Goal: Task Accomplishment & Management: Manage account settings

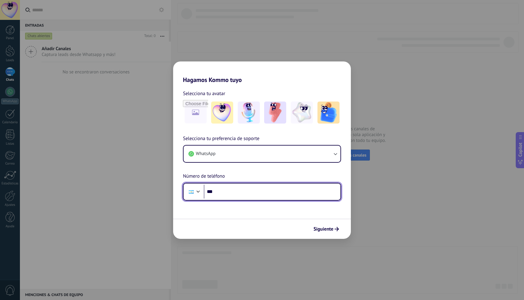
click at [238, 193] on input "***" at bounding box center [272, 192] width 137 height 14
click at [231, 194] on input "**********" at bounding box center [272, 192] width 137 height 14
type input "**********"
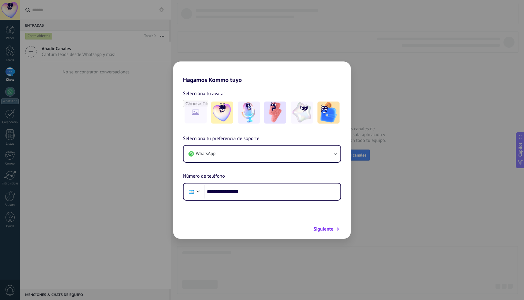
click at [336, 227] on icon "submit" at bounding box center [336, 229] width 4 height 4
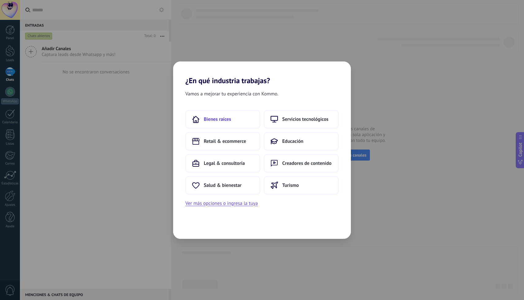
click at [231, 118] on span "Bienes raíces" at bounding box center [217, 119] width 27 height 6
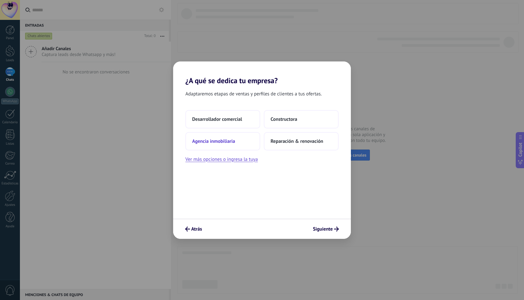
click at [246, 144] on button "Agencia inmobiliaria" at bounding box center [222, 141] width 75 height 18
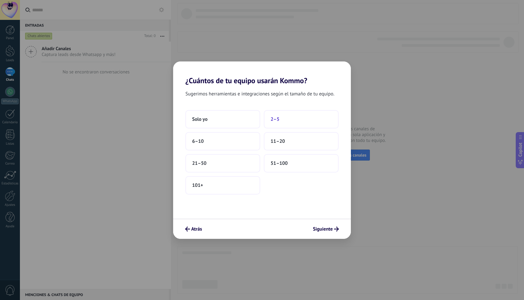
click at [293, 117] on button "2–5" at bounding box center [301, 119] width 75 height 18
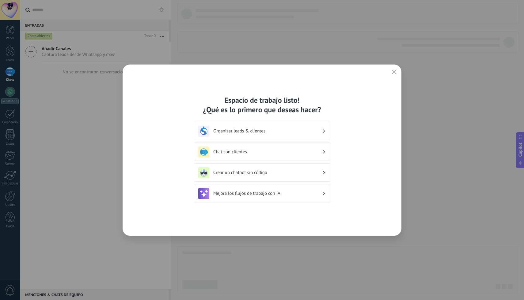
click at [276, 132] on h3 "Organizar leads & clientes" at bounding box center [267, 131] width 109 height 6
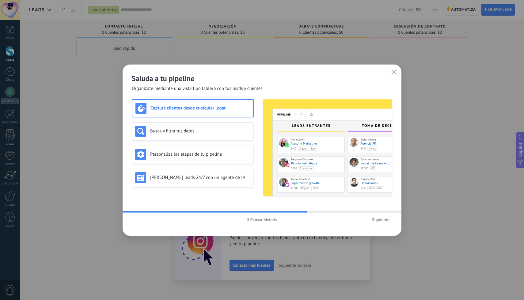
click at [378, 222] on span "Siguiente" at bounding box center [380, 220] width 17 height 4
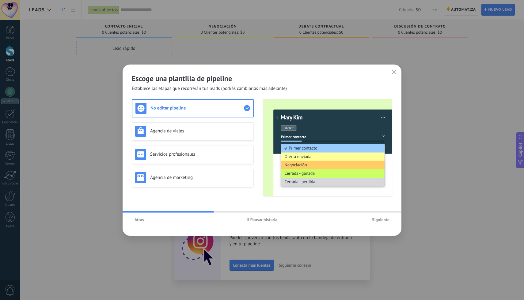
click at [378, 222] on span "Siguiente" at bounding box center [380, 220] width 17 height 4
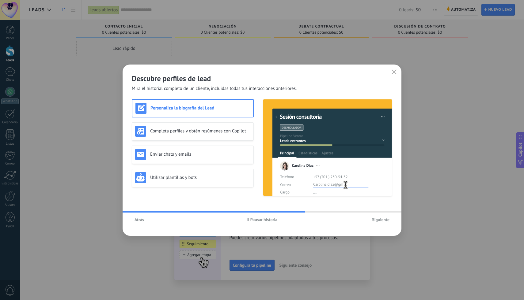
click at [378, 222] on span "Siguiente" at bounding box center [380, 220] width 17 height 4
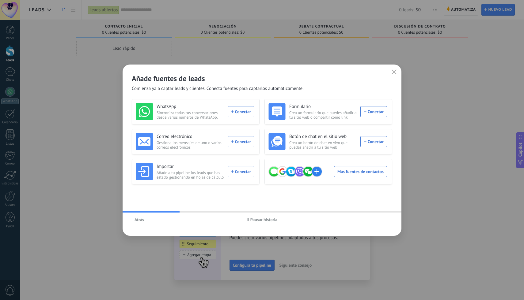
click at [259, 218] on span "Pausar historia" at bounding box center [263, 220] width 27 height 4
click at [139, 219] on span "Atrás" at bounding box center [138, 220] width 9 height 4
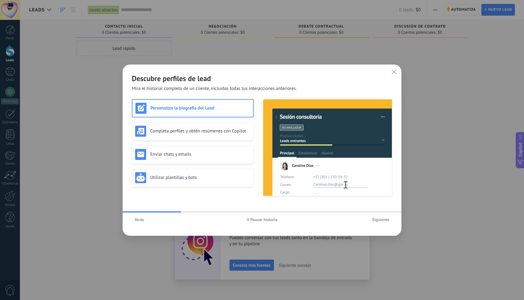
click at [381, 221] on span "Siguiente" at bounding box center [380, 220] width 17 height 4
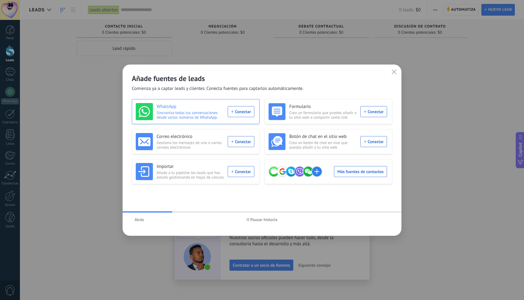
click at [247, 112] on div "WhatsApp Sincroniza todas tus conversaciones desde varios números de WhatsApp. …" at bounding box center [195, 111] width 119 height 17
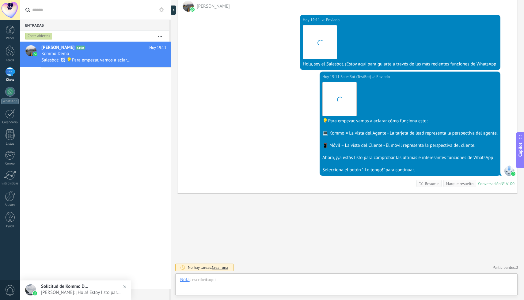
scroll to position [9, 0]
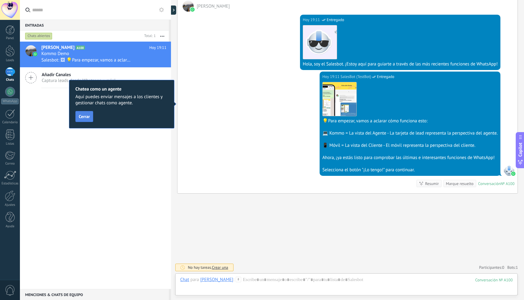
click at [83, 115] on span "Cerrar" at bounding box center [84, 117] width 11 height 4
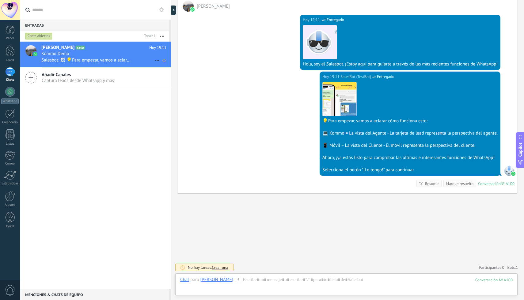
click at [102, 58] on span "Salesbot: 🖼 💡Para empezar, vamos a aclarar cómo funciona esto: 💻 Kommo = La vis…" at bounding box center [86, 60] width 91 height 6
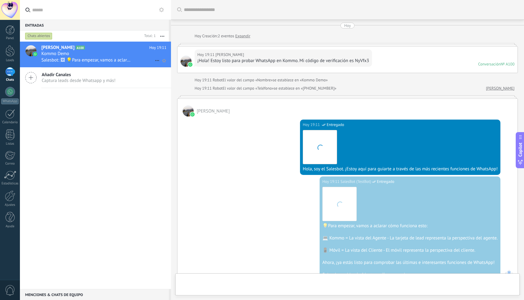
scroll to position [105, 0]
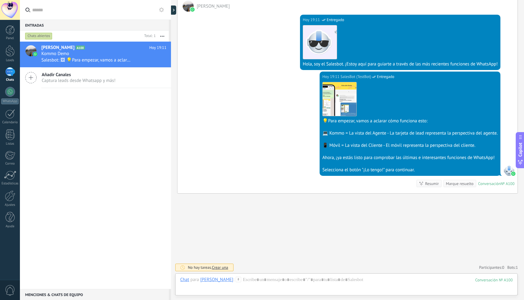
click at [201, 7] on span "[PERSON_NAME]" at bounding box center [213, 6] width 33 height 6
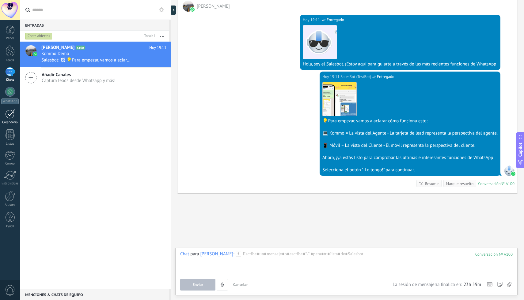
click at [11, 118] on div at bounding box center [10, 113] width 10 height 9
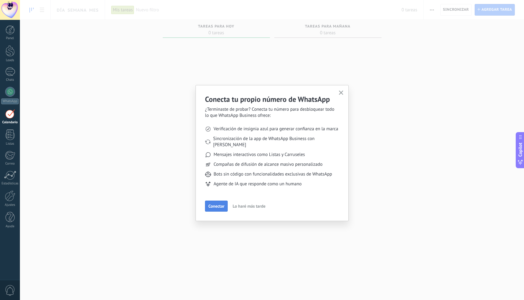
click at [214, 204] on span "Conectar" at bounding box center [216, 206] width 16 height 4
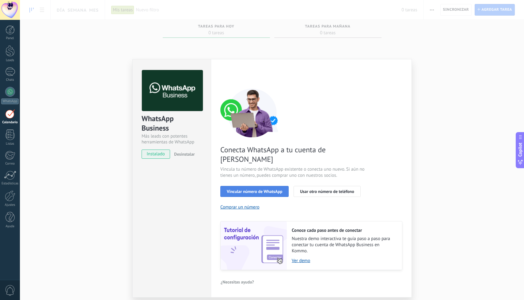
click at [265, 190] on span "Vincular número de WhatsApp" at bounding box center [254, 192] width 55 height 4
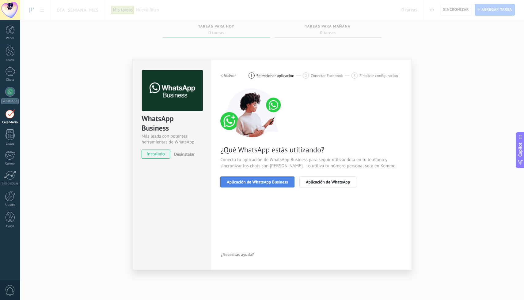
click at [274, 182] on span "Aplicación de WhatsApp Business" at bounding box center [257, 182] width 61 height 4
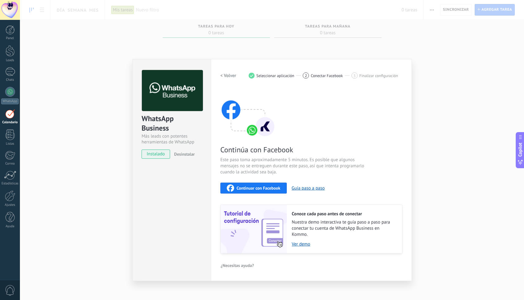
click at [250, 187] on span "Continuar con Facebook" at bounding box center [258, 188] width 44 height 4
click at [255, 186] on span "Continuar con Facebook" at bounding box center [258, 188] width 44 height 4
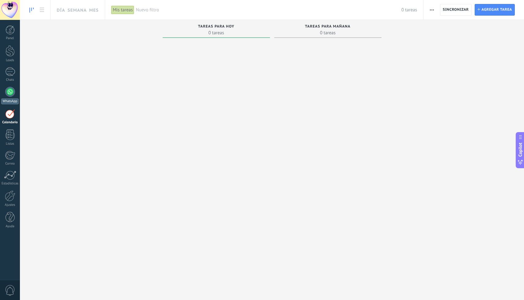
click at [11, 91] on div at bounding box center [10, 92] width 10 height 10
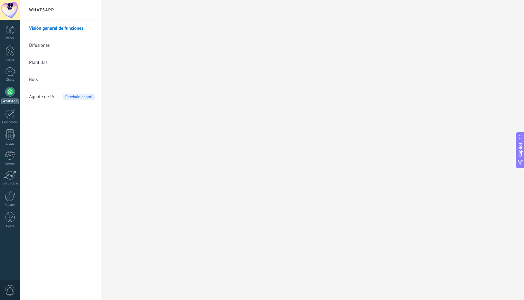
click at [61, 45] on link "Difusiones" at bounding box center [62, 45] width 66 height 17
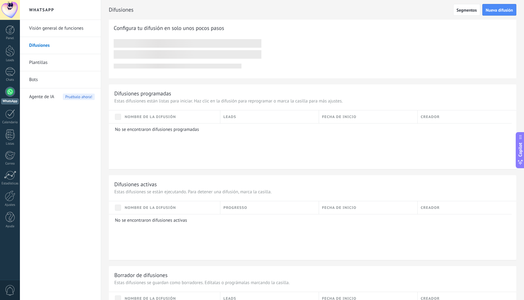
click at [67, 29] on link "Visión general de funciones" at bounding box center [62, 28] width 66 height 17
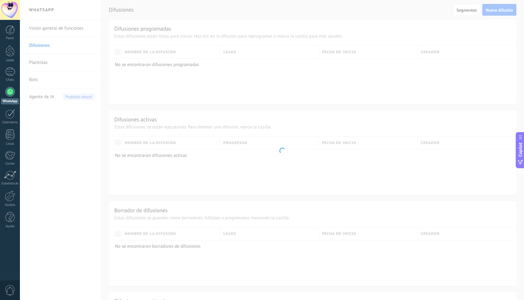
click at [67, 29] on body ".abecls-1,.abecls-2{fill-rule:evenodd}.abecls-2{fill:#fff} .abhcls-1{fill:none}…" at bounding box center [262, 150] width 524 height 300
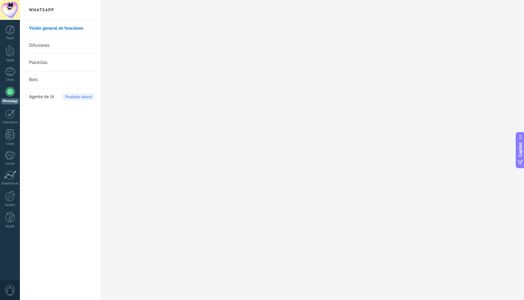
click at [10, 91] on div at bounding box center [10, 92] width 10 height 10
click at [8, 72] on div at bounding box center [10, 71] width 10 height 9
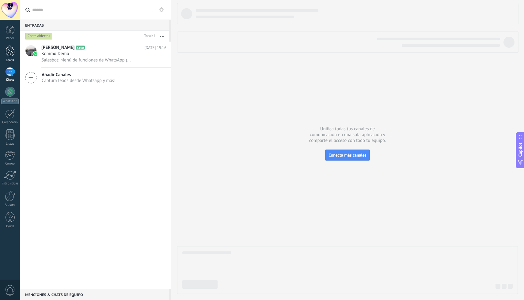
click at [9, 53] on div at bounding box center [10, 50] width 9 height 11
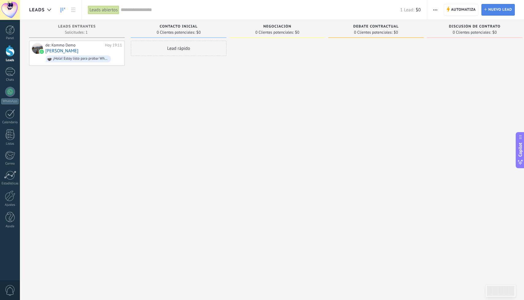
click at [500, 11] on span "Nuevo lead" at bounding box center [500, 9] width 24 height 11
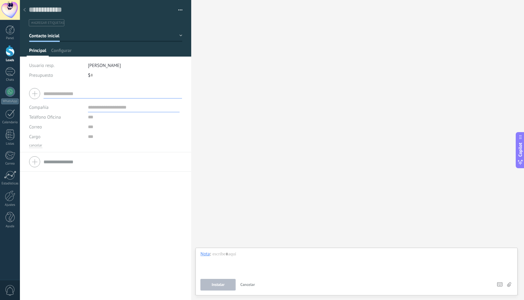
click at [23, 10] on icon at bounding box center [24, 10] width 2 height 4
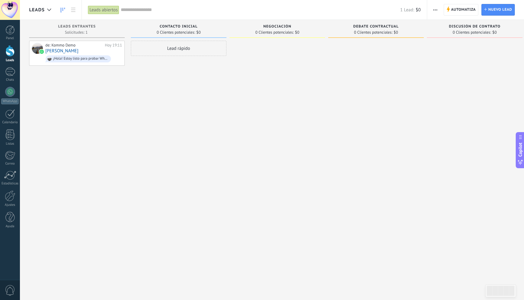
click at [434, 10] on span "button" at bounding box center [435, 10] width 4 height 12
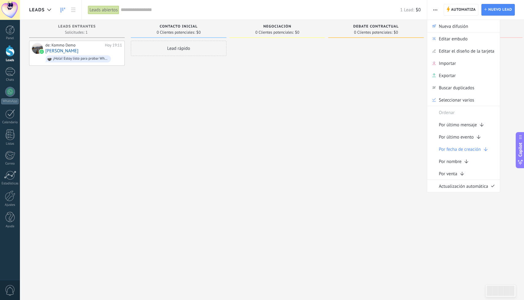
click at [434, 10] on span "button" at bounding box center [435, 10] width 4 height 12
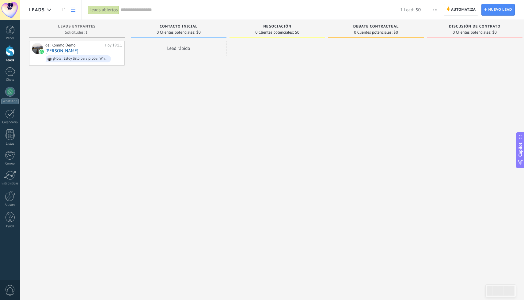
click at [71, 8] on icon at bounding box center [73, 10] width 4 height 4
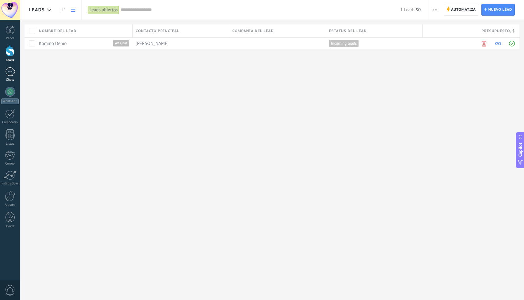
click at [11, 71] on div at bounding box center [10, 71] width 10 height 9
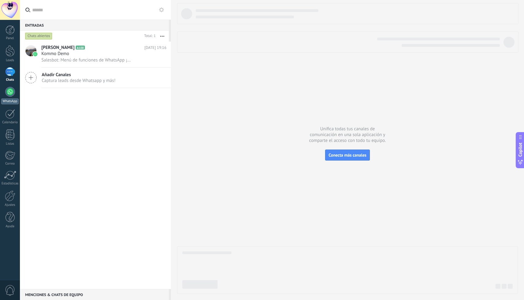
click at [12, 96] on div at bounding box center [10, 92] width 10 height 10
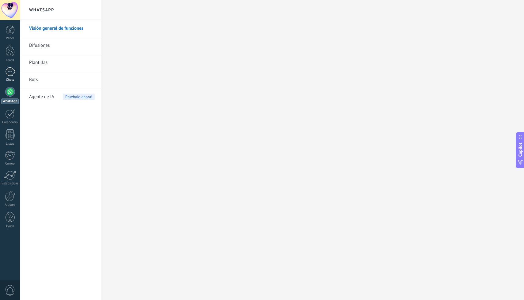
click at [13, 70] on div at bounding box center [10, 71] width 10 height 9
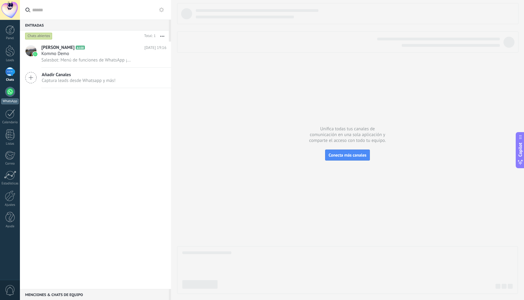
click at [10, 91] on div at bounding box center [10, 92] width 10 height 10
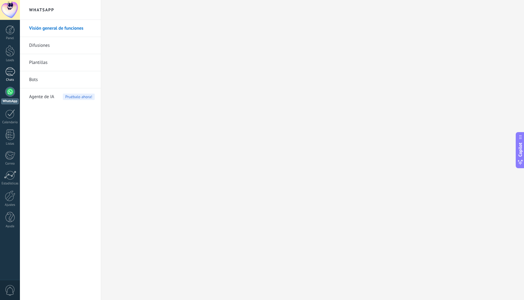
click at [11, 73] on div at bounding box center [10, 71] width 10 height 9
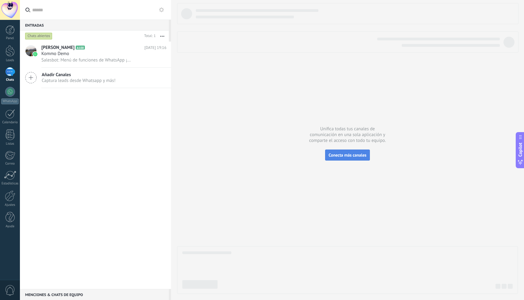
click at [348, 157] on span "Conecta más canales" at bounding box center [347, 155] width 38 height 6
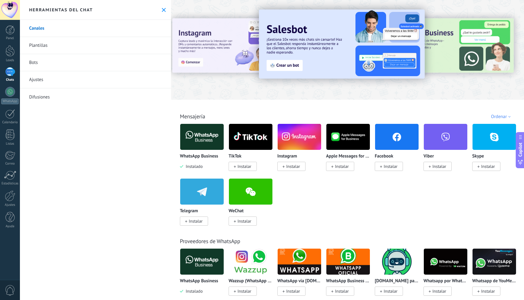
click at [105, 41] on link "Plantillas" at bounding box center [95, 45] width 151 height 17
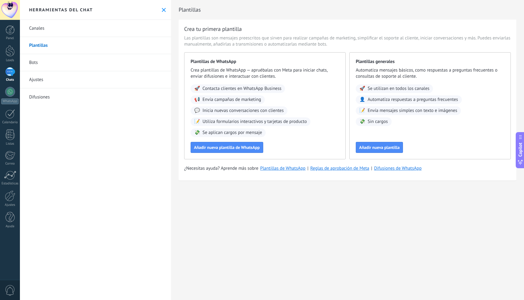
click at [59, 62] on link "Bots" at bounding box center [95, 62] width 151 height 17
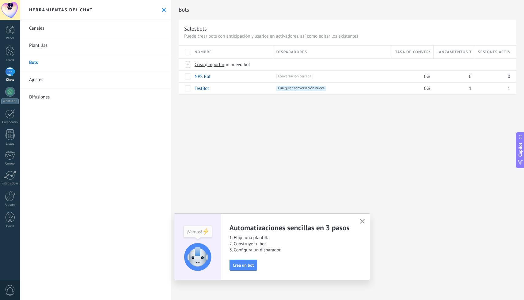
click at [58, 78] on link "Ajustes" at bounding box center [95, 79] width 151 height 17
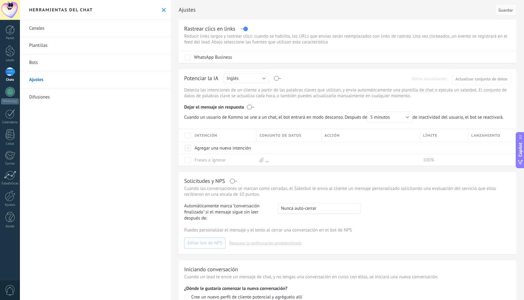
click at [55, 97] on link "Difusiones" at bounding box center [95, 96] width 151 height 17
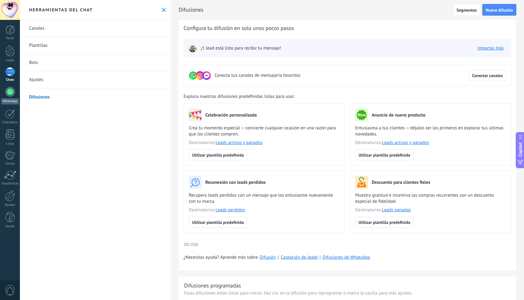
click at [11, 94] on div at bounding box center [10, 92] width 10 height 10
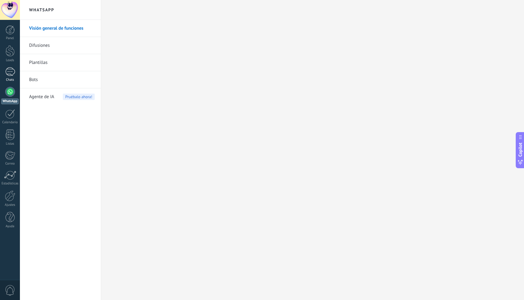
click at [15, 77] on link "Chats" at bounding box center [10, 74] width 20 height 15
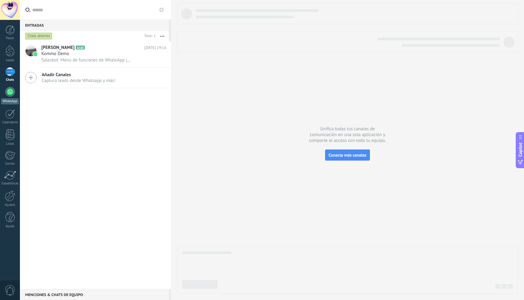
click at [9, 96] on div at bounding box center [10, 92] width 10 height 10
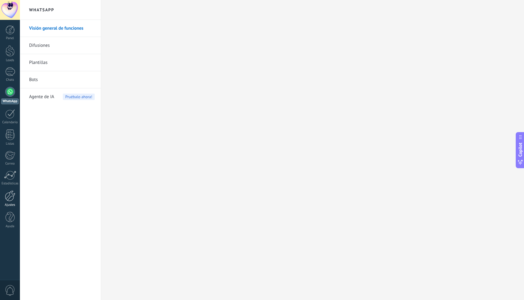
click at [8, 196] on div at bounding box center [10, 196] width 10 height 11
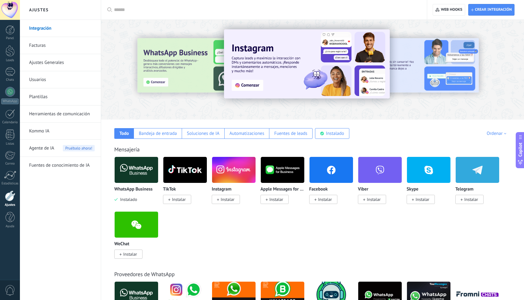
click at [127, 170] on img at bounding box center [136, 170] width 43 height 30
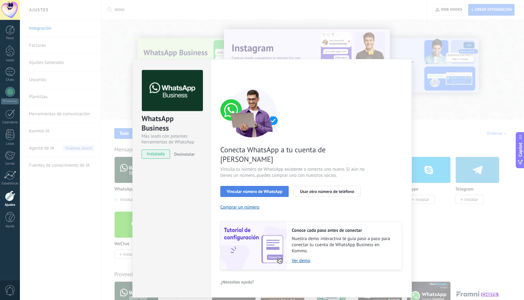
click at [274, 190] on span "Vincular número de WhatsApp" at bounding box center [254, 192] width 55 height 4
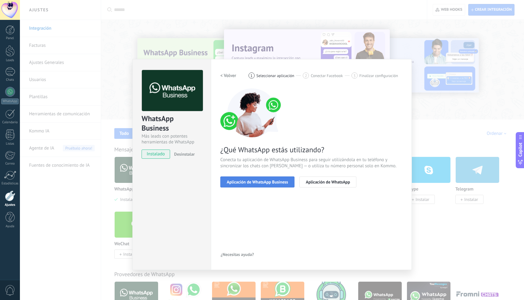
click at [278, 182] on span "Aplicación de WhatsApp Business" at bounding box center [257, 182] width 61 height 4
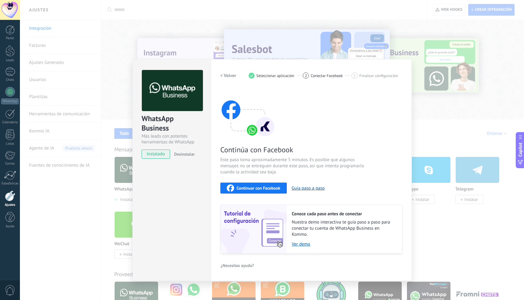
click at [272, 188] on span "Continuar con Facebook" at bounding box center [258, 188] width 44 height 4
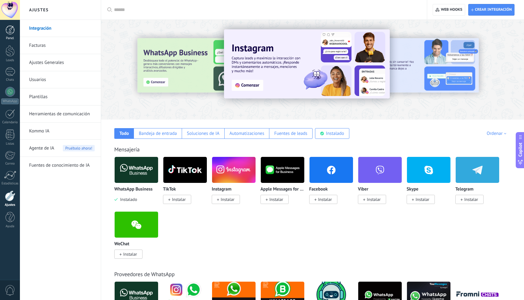
click at [9, 30] on div at bounding box center [10, 29] width 9 height 9
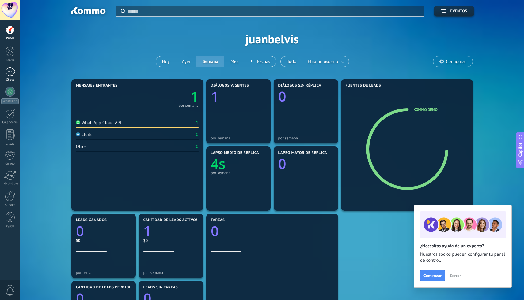
click at [7, 74] on div at bounding box center [10, 71] width 10 height 9
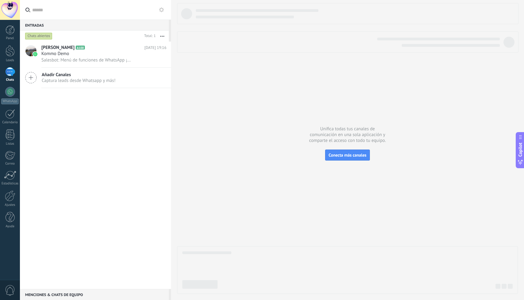
click at [64, 77] on span "Añadir Canales" at bounding box center [79, 75] width 74 height 6
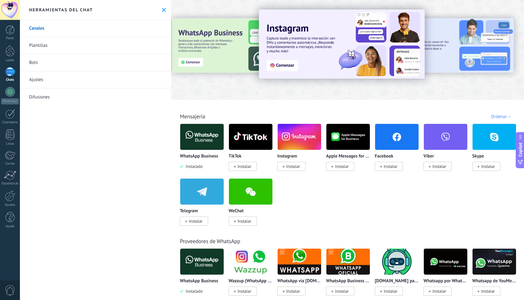
click at [11, 75] on div at bounding box center [10, 71] width 10 height 9
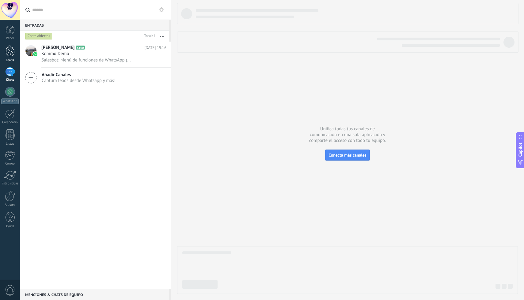
click at [11, 55] on div at bounding box center [10, 50] width 9 height 11
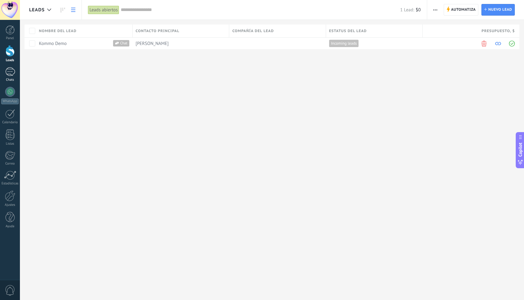
click at [10, 70] on div at bounding box center [10, 71] width 10 height 9
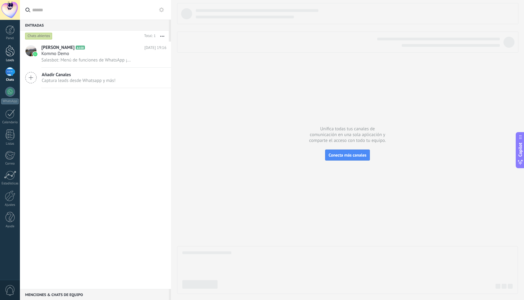
click at [7, 55] on div at bounding box center [10, 50] width 9 height 11
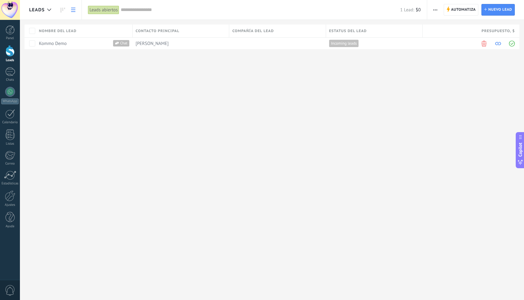
click at [435, 9] on icon "button" at bounding box center [435, 9] width 4 height 1
click at [370, 111] on div "Leads Automatiza Nueva difusión Editar embudo Imprimir Ajustes de la lista Impo…" at bounding box center [272, 150] width 504 height 300
click at [71, 9] on link at bounding box center [73, 10] width 10 height 12
click at [88, 124] on div "Leads Automatiza Nueva difusión Editar embudo Imprimir Ajustes de la lista Impo…" at bounding box center [272, 150] width 504 height 300
click at [435, 11] on span "button" at bounding box center [435, 10] width 4 height 12
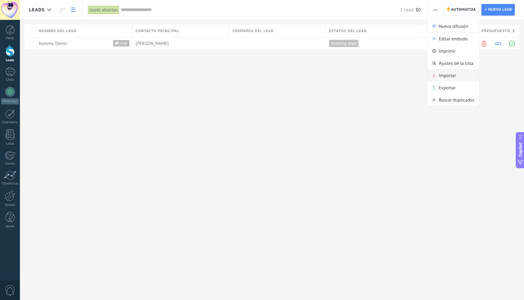
click at [459, 76] on div "Importar" at bounding box center [453, 75] width 52 height 12
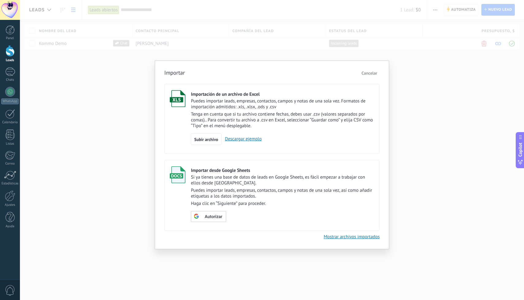
click at [248, 141] on link "Descargar ejemplo" at bounding box center [241, 139] width 40 height 6
click at [250, 140] on link "Descargar ejemplo" at bounding box center [241, 139] width 40 height 6
click at [365, 74] on span "Cancelar" at bounding box center [369, 73] width 16 height 6
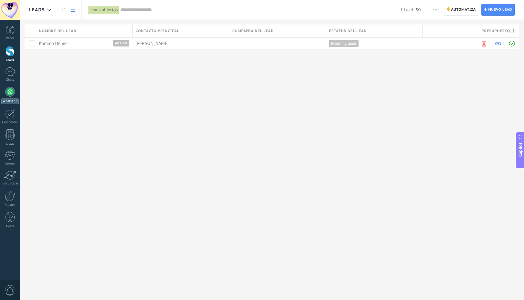
click at [16, 91] on link "WhatsApp" at bounding box center [10, 95] width 20 height 17
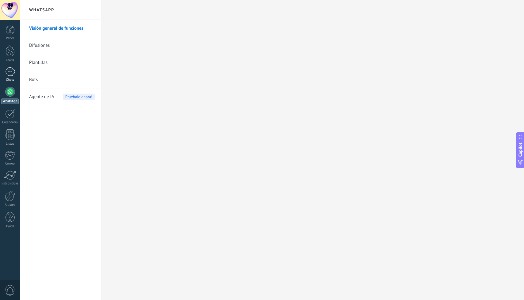
click at [13, 72] on div at bounding box center [10, 71] width 10 height 9
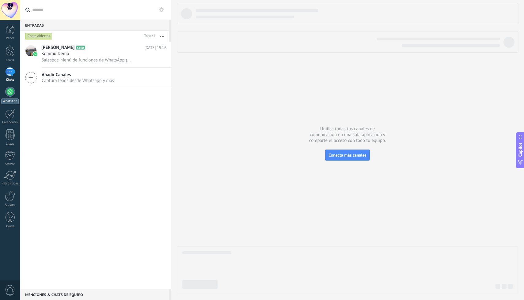
click at [9, 89] on div at bounding box center [10, 92] width 10 height 10
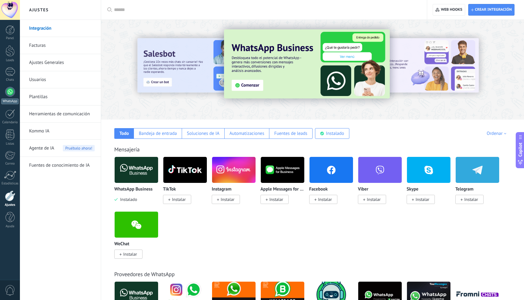
click at [9, 94] on div at bounding box center [10, 92] width 10 height 10
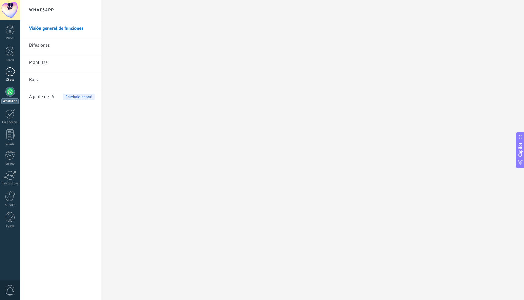
click at [9, 75] on div at bounding box center [10, 71] width 10 height 9
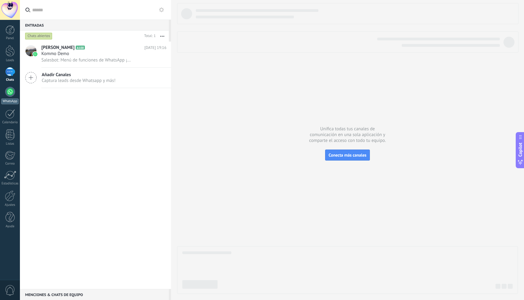
click at [14, 101] on div "WhatsApp" at bounding box center [9, 102] width 17 height 6
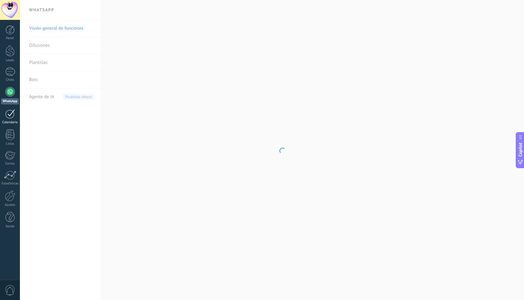
click at [14, 120] on link "Calendario" at bounding box center [10, 116] width 20 height 15
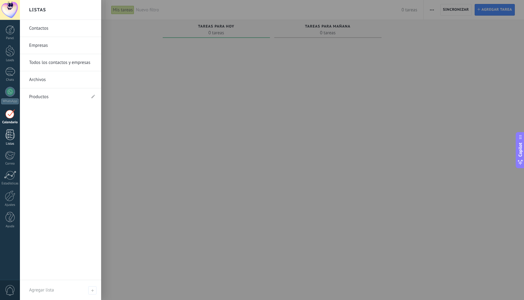
click at [11, 136] on div at bounding box center [10, 135] width 9 height 11
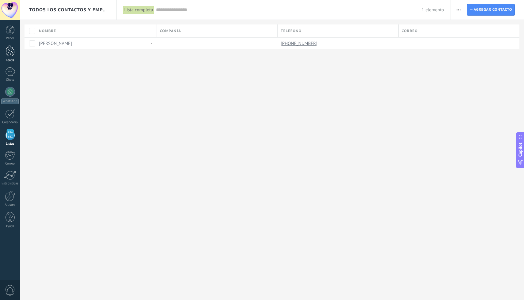
click at [11, 47] on div at bounding box center [10, 50] width 9 height 11
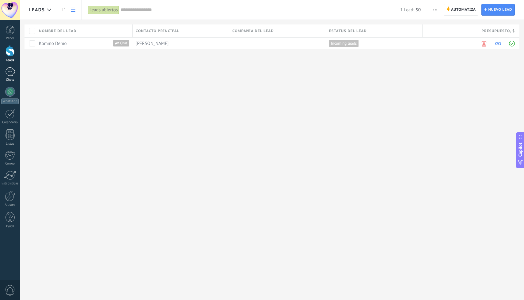
click at [2, 69] on link "Chats" at bounding box center [10, 74] width 20 height 15
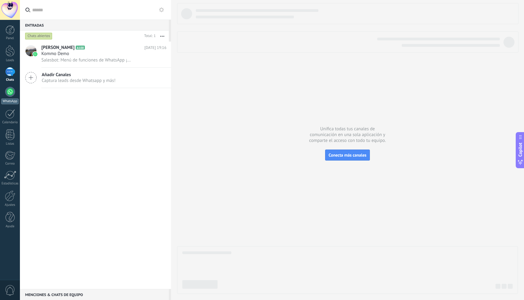
click at [11, 95] on div at bounding box center [10, 92] width 10 height 10
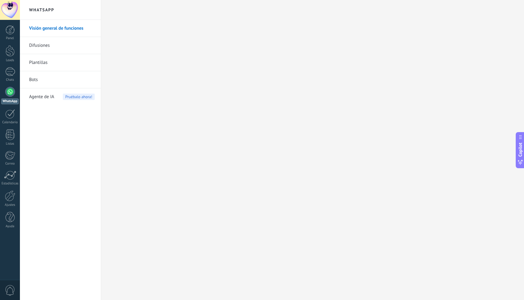
click at [49, 61] on link "Plantillas" at bounding box center [62, 62] width 66 height 17
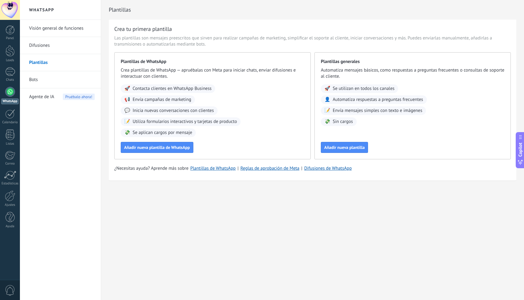
click at [11, 99] on div "WhatsApp" at bounding box center [9, 102] width 17 height 6
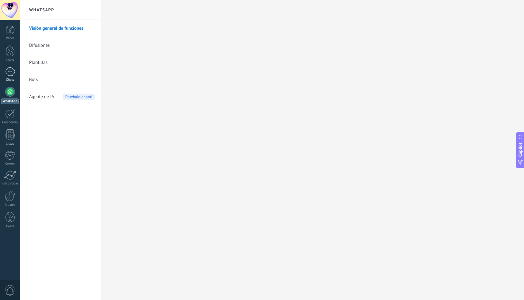
click at [13, 73] on div at bounding box center [10, 71] width 10 height 9
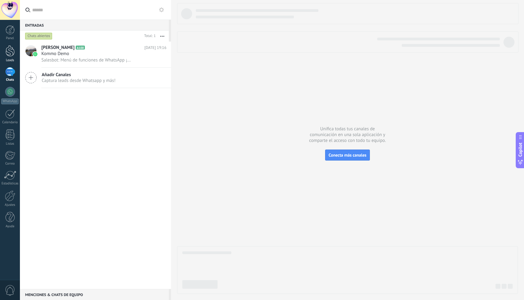
click at [10, 57] on link "Leads" at bounding box center [10, 53] width 20 height 17
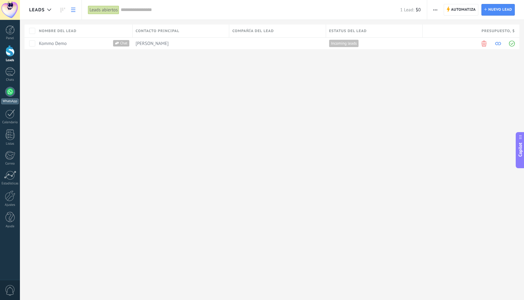
click at [11, 94] on div at bounding box center [10, 92] width 10 height 10
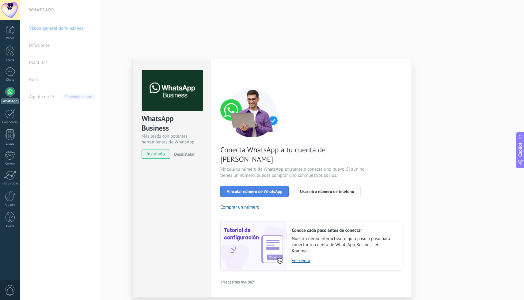
click at [262, 190] on span "Vincular número de WhatsApp" at bounding box center [254, 192] width 55 height 4
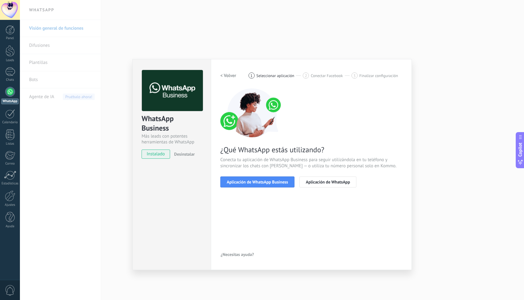
click at [262, 183] on span "Aplicación de WhatsApp Business" at bounding box center [257, 182] width 61 height 4
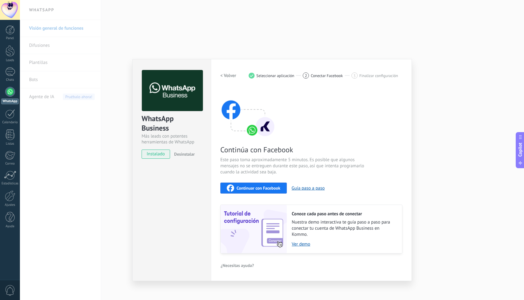
click at [264, 188] on span "Continuar con Facebook" at bounding box center [258, 188] width 44 height 4
